Goal: Navigation & Orientation: Find specific page/section

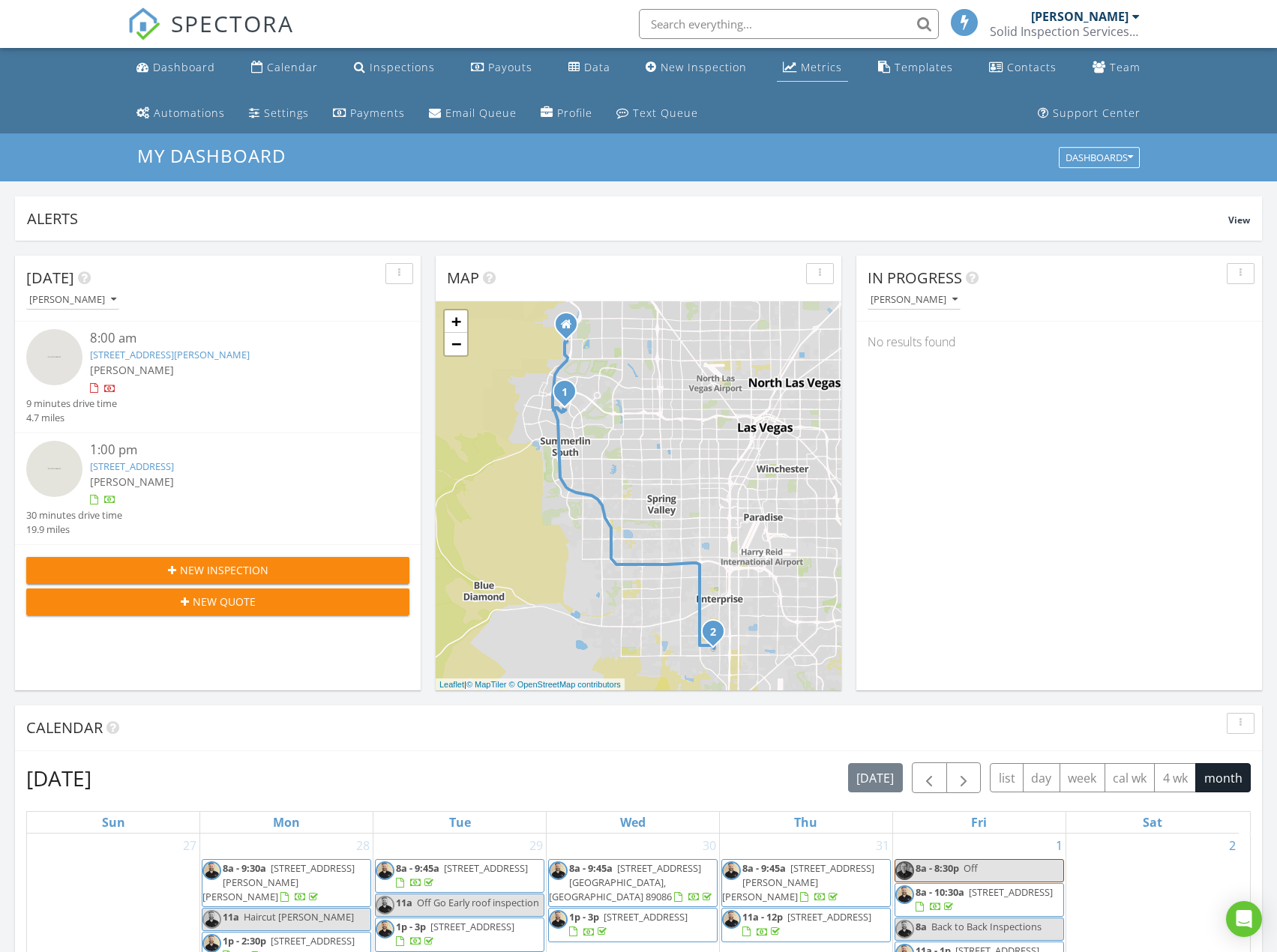
click at [801, 71] on div "Metrics" at bounding box center [821, 67] width 41 height 15
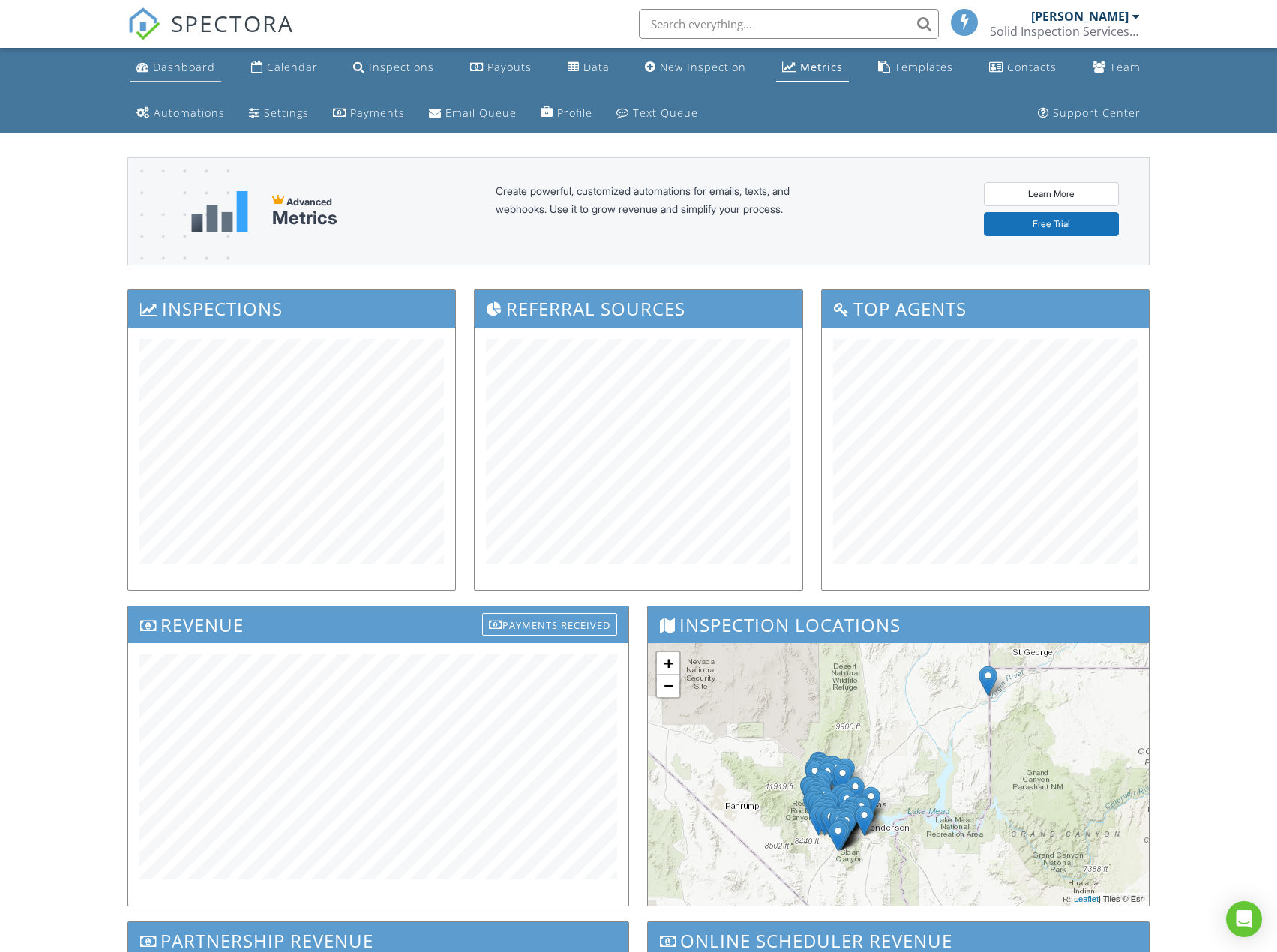
click at [197, 71] on div "Dashboard" at bounding box center [184, 67] width 62 height 15
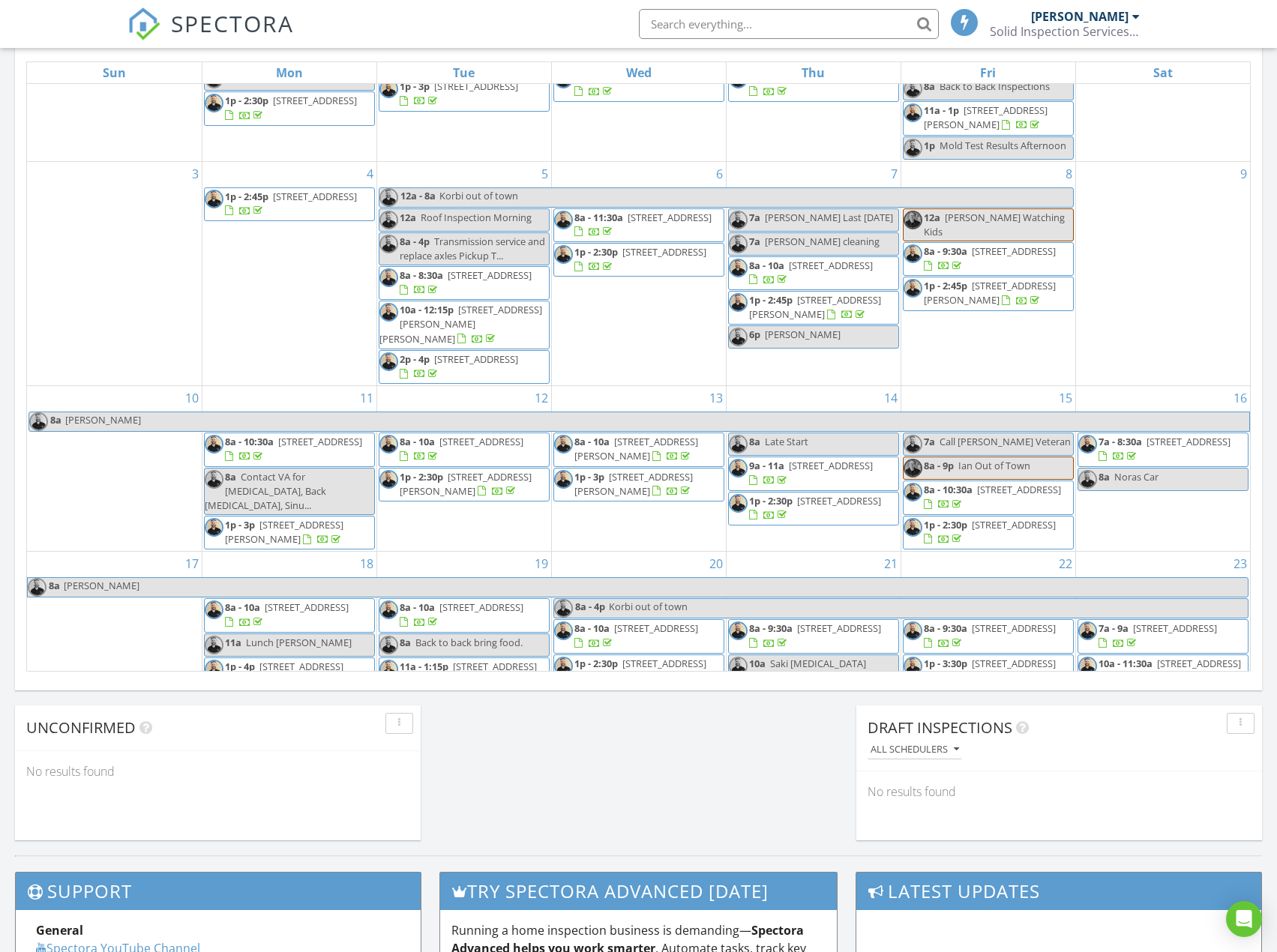
scroll to position [447, 0]
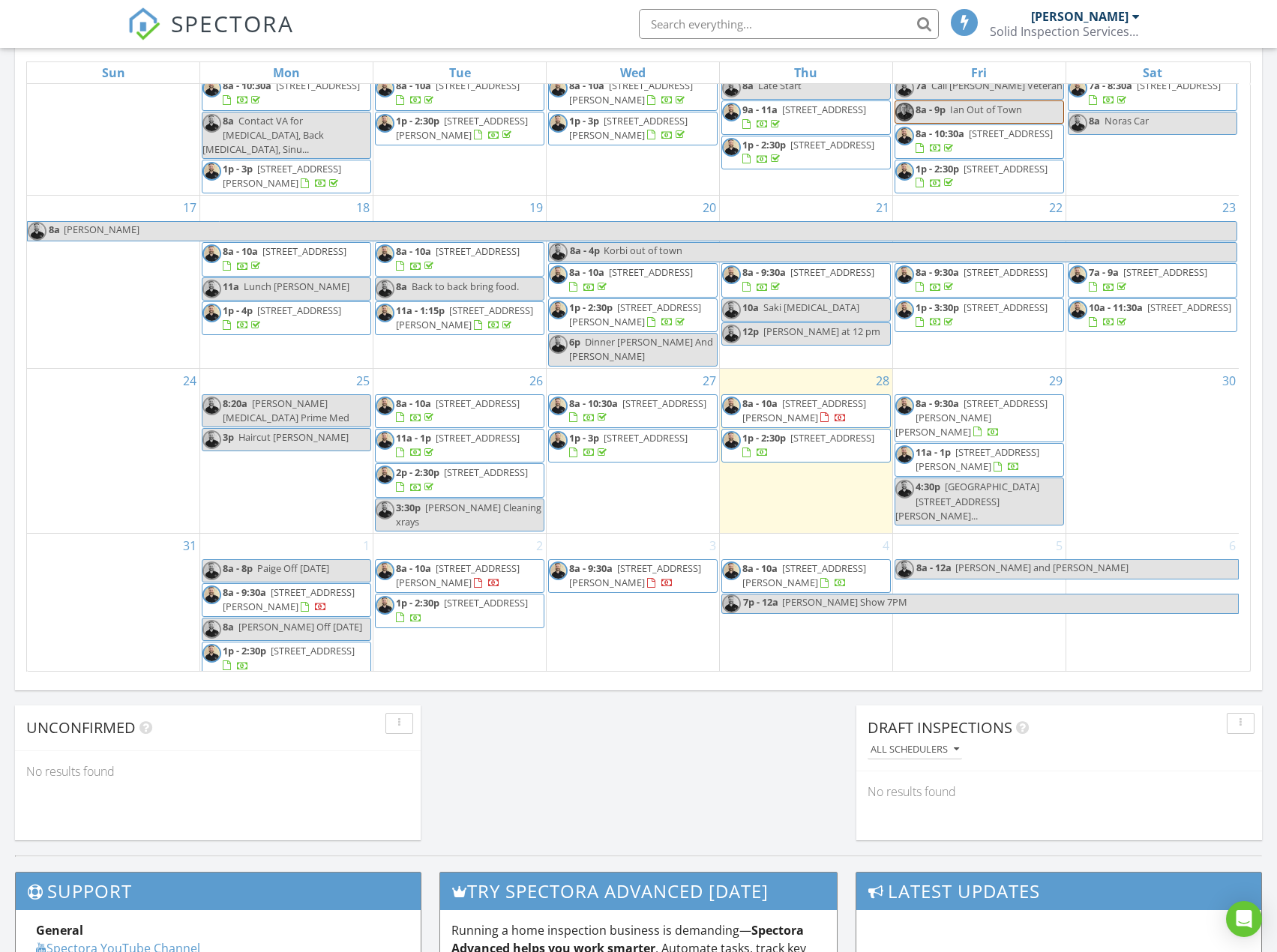
click at [797, 411] on span "704 Cypress Meadows Ln, Las Vegas 89144" at bounding box center [804, 411] width 124 height 28
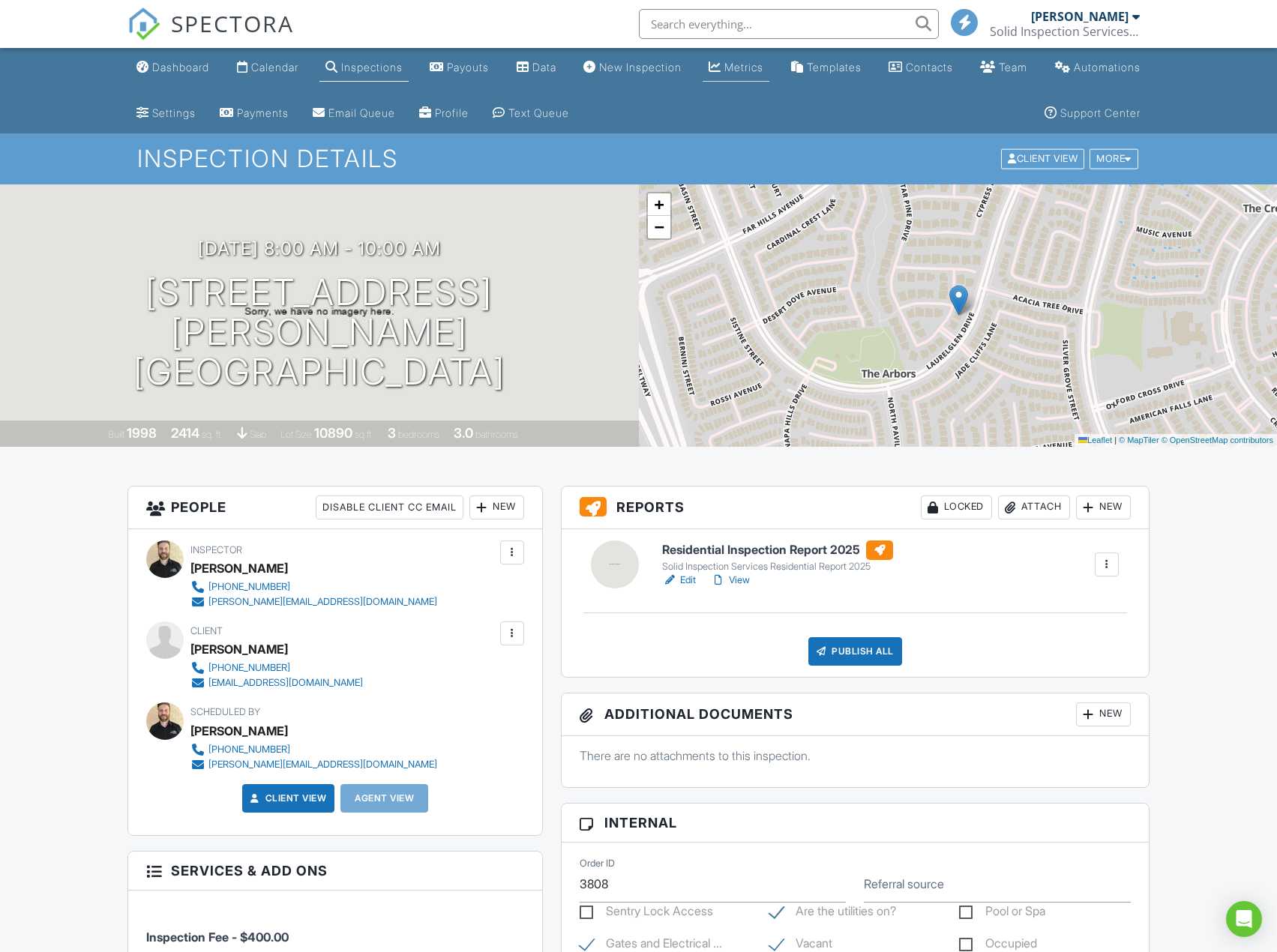
click at [769, 75] on link "Metrics" at bounding box center [735, 68] width 66 height 28
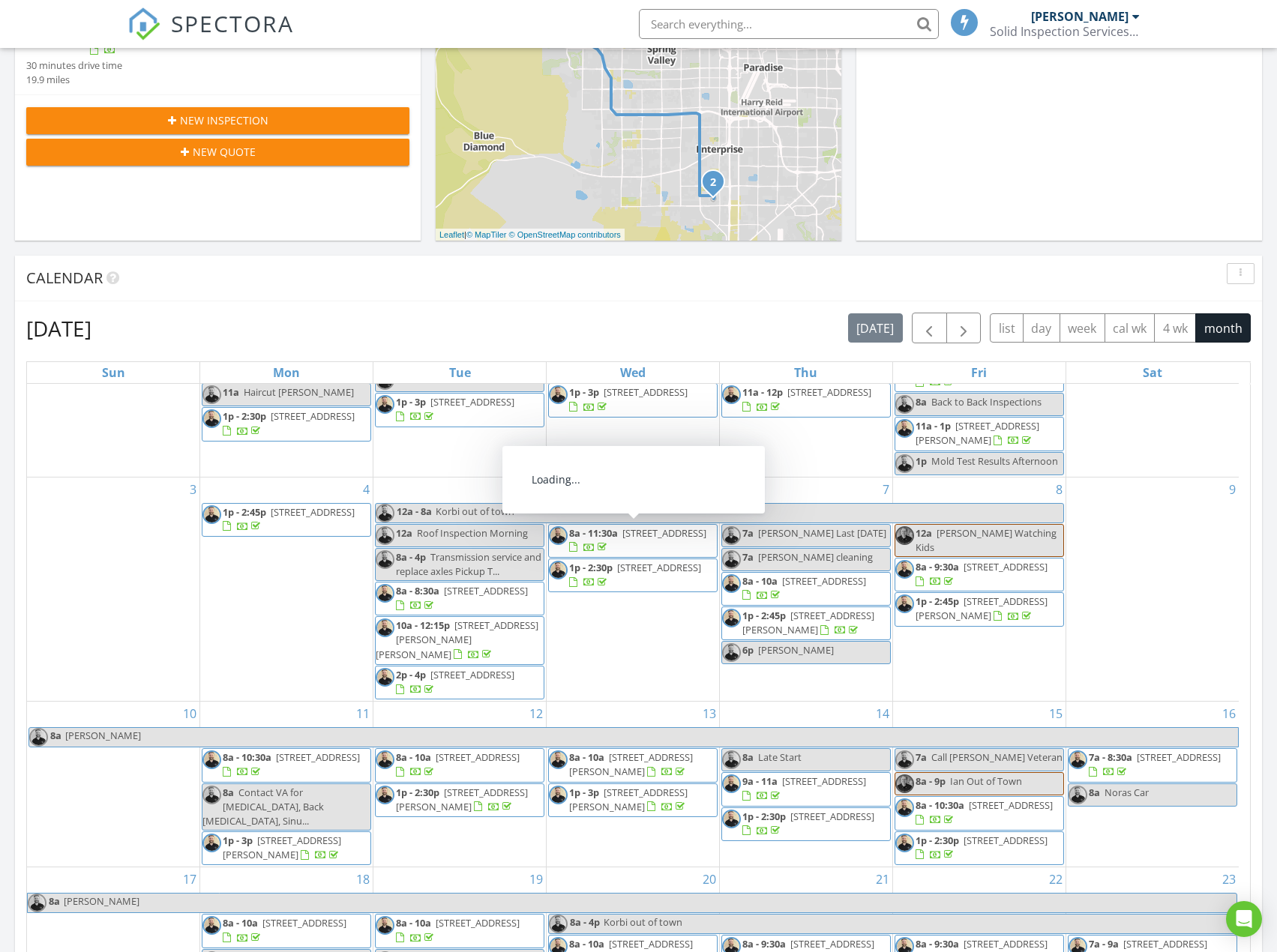
scroll to position [447, 0]
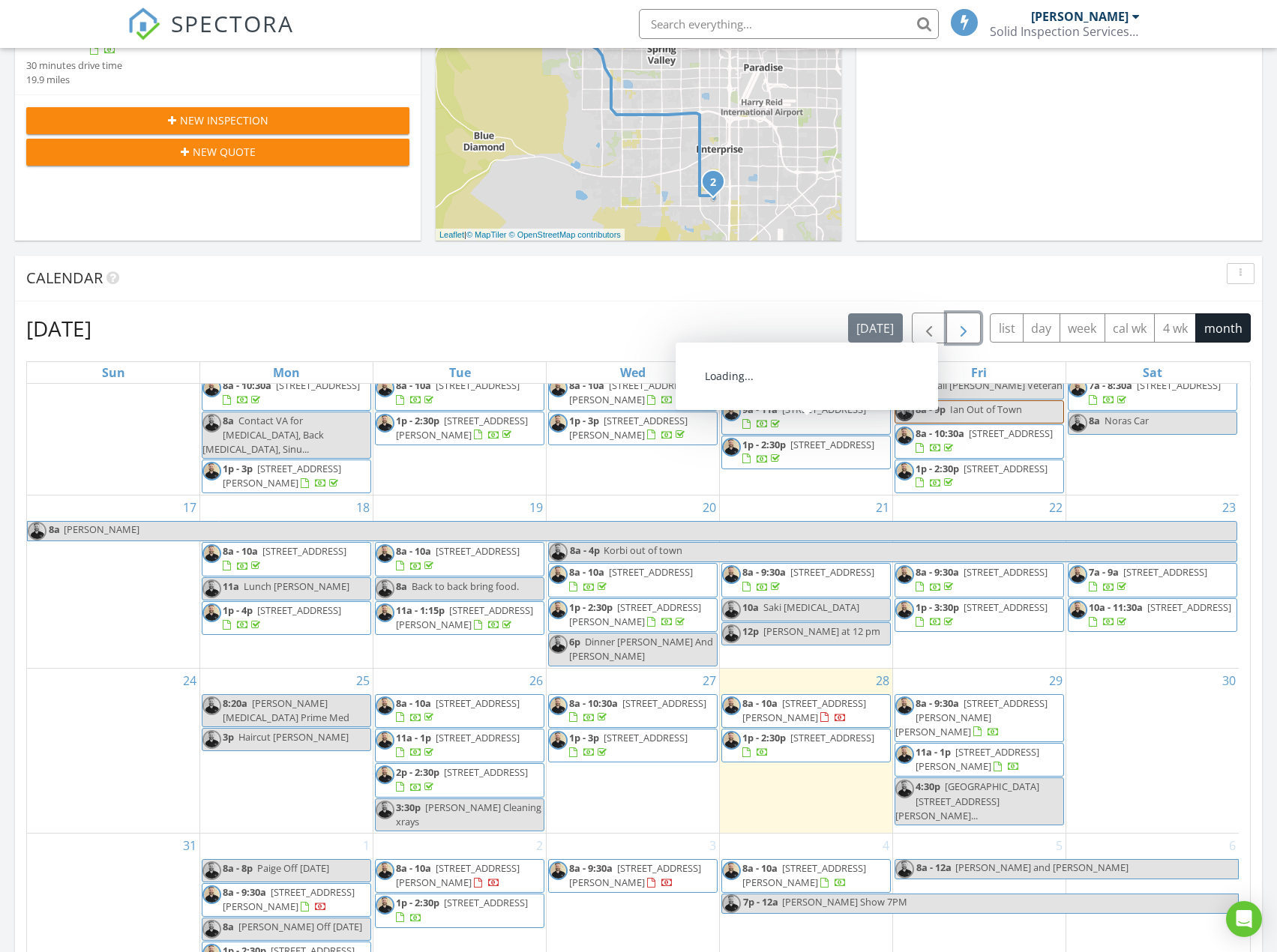
click at [957, 331] on span "button" at bounding box center [963, 328] width 18 height 18
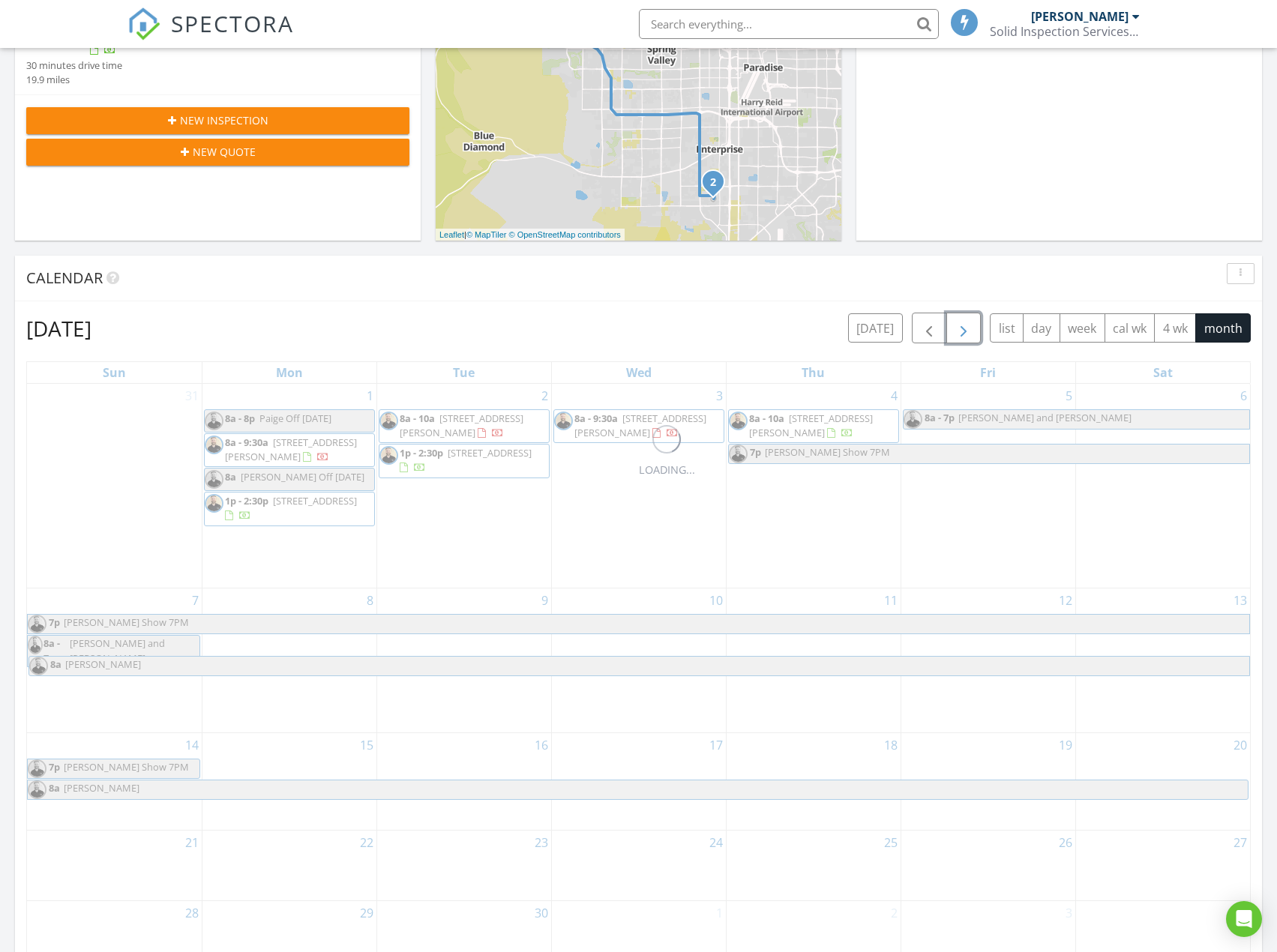
scroll to position [0, 0]
